Goal: Navigation & Orientation: Go to known website

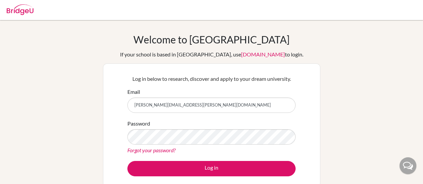
click at [16, 10] on img at bounding box center [20, 9] width 27 height 11
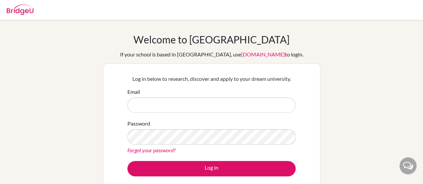
type input "[PERSON_NAME][EMAIL_ADDRESS][PERSON_NAME][DOMAIN_NAME]"
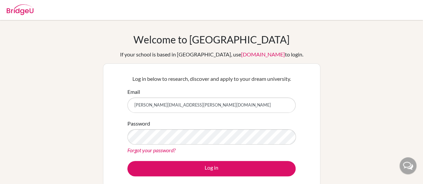
click at [19, 7] on img at bounding box center [20, 9] width 27 height 11
